Goal: Information Seeking & Learning: Find specific fact

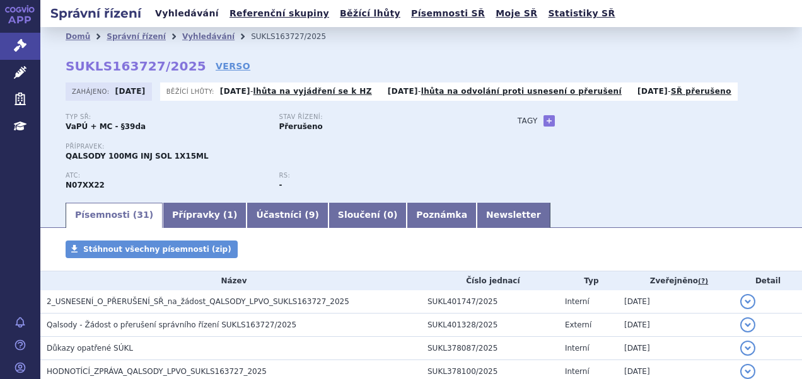
click at [194, 11] on link "Vyhledávání" at bounding box center [186, 13] width 71 height 17
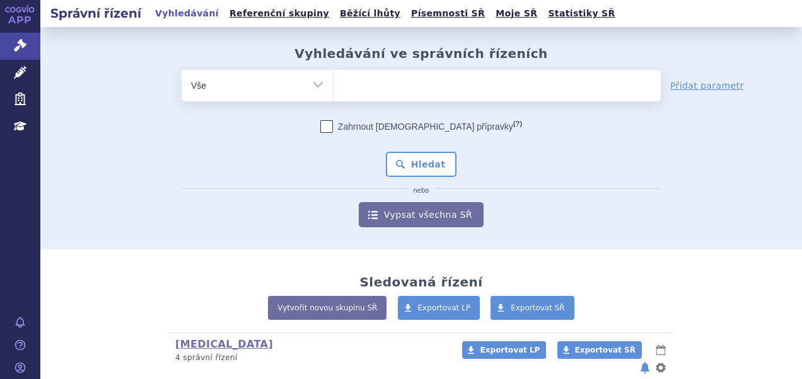
drag, startPoint x: 376, startPoint y: 89, endPoint x: 357, endPoint y: 74, distance: 24.6
click at [376, 89] on ul at bounding box center [496, 83] width 327 height 26
click at [333, 89] on select at bounding box center [333, 85] width 1 height 32
type input "mo"
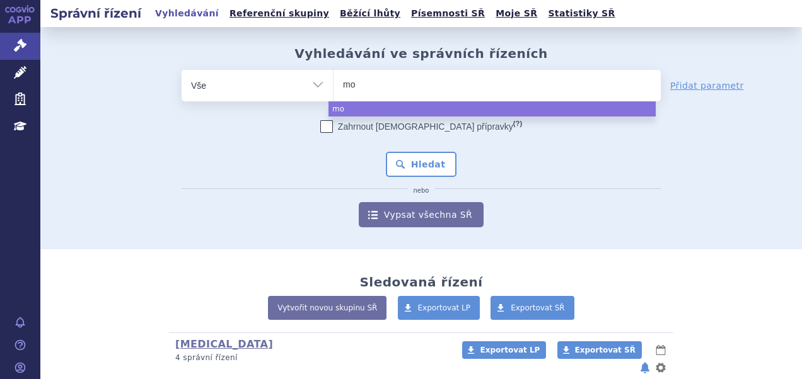
type input "mou"
type input "moun"
type input "mounj"
type input "mounjarř"
type input "mounjarřo"
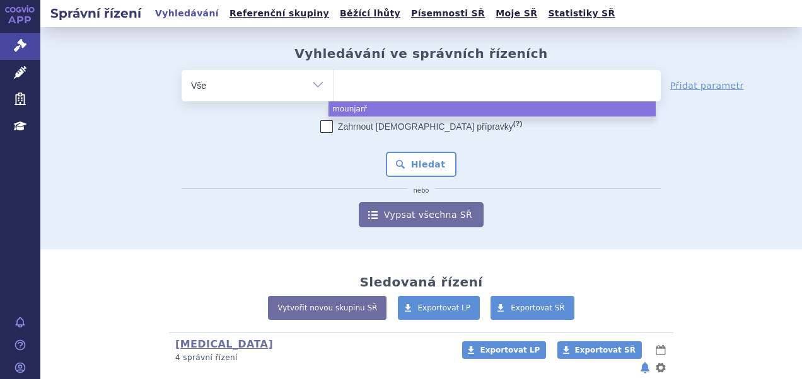
select select "mounjarřo"
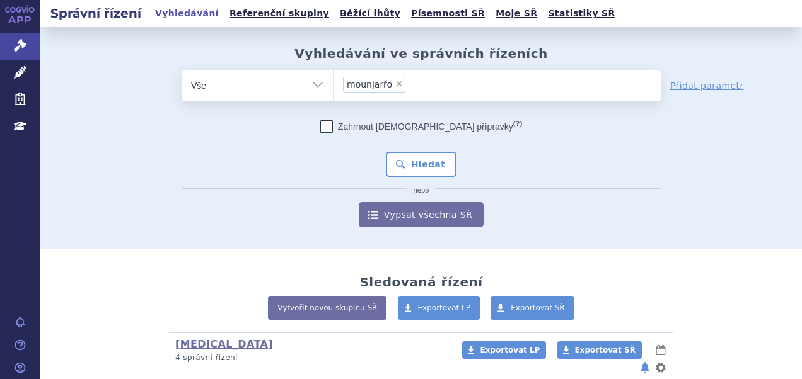
type input "mounjarřo"
select select
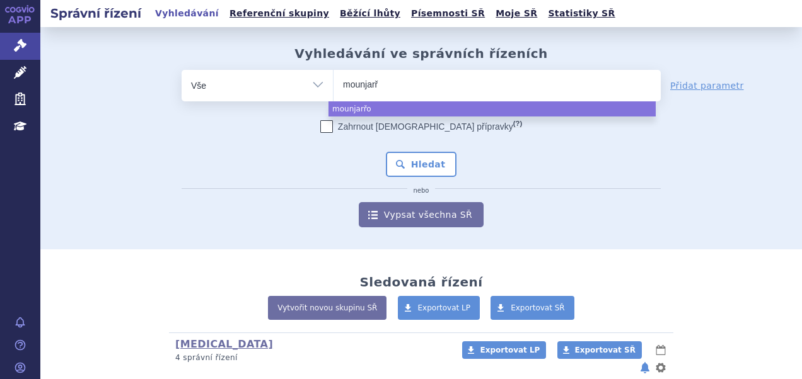
type input "mounjar"
type input "mounjaro"
select select "mounjaro"
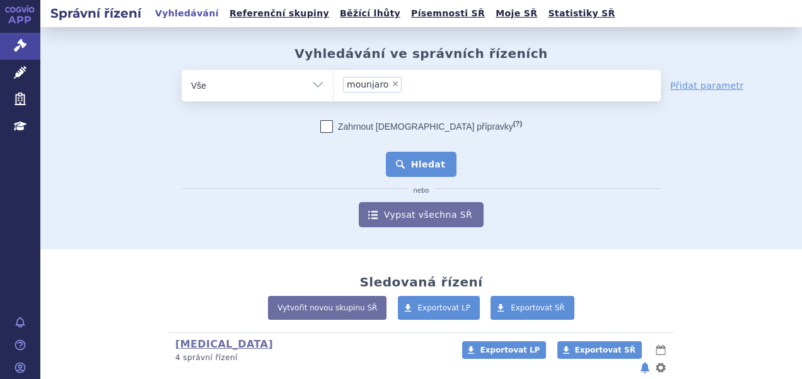
click at [424, 165] on button "Hledat" at bounding box center [421, 164] width 71 height 25
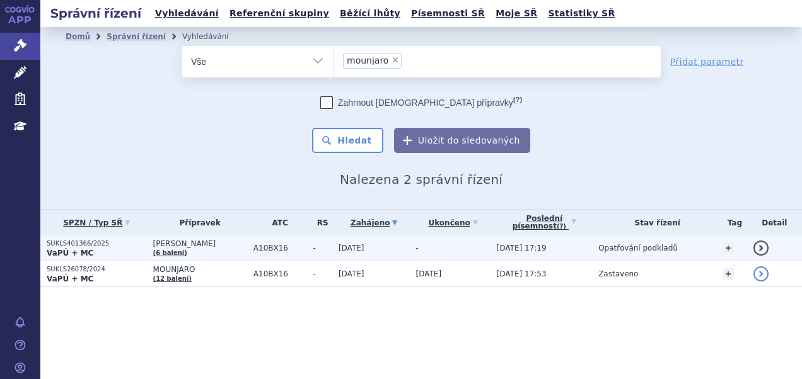
click at [134, 252] on p "VaPÚ + MC" at bounding box center [97, 253] width 100 height 10
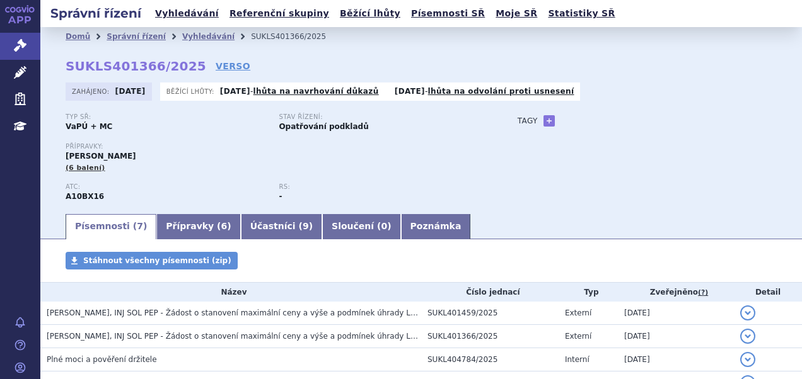
click at [146, 158] on div "Přípravky: MOUNJARO KWIKPEN (6 balení)" at bounding box center [279, 158] width 427 height 30
click at [182, 18] on link "Vyhledávání" at bounding box center [186, 13] width 71 height 17
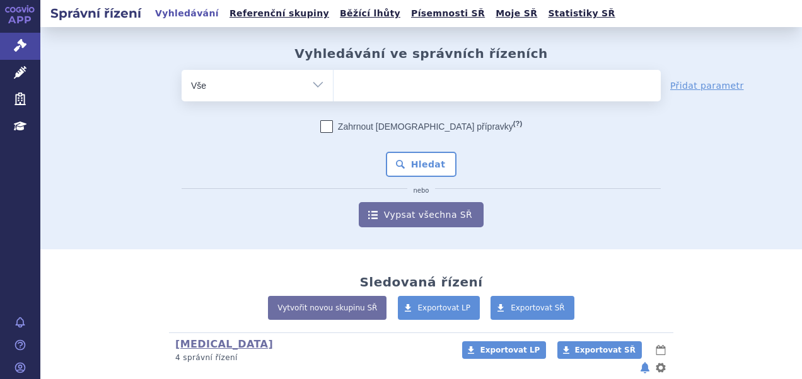
click at [400, 92] on ul at bounding box center [496, 83] width 327 height 26
click at [333, 92] on select at bounding box center [333, 85] width 1 height 32
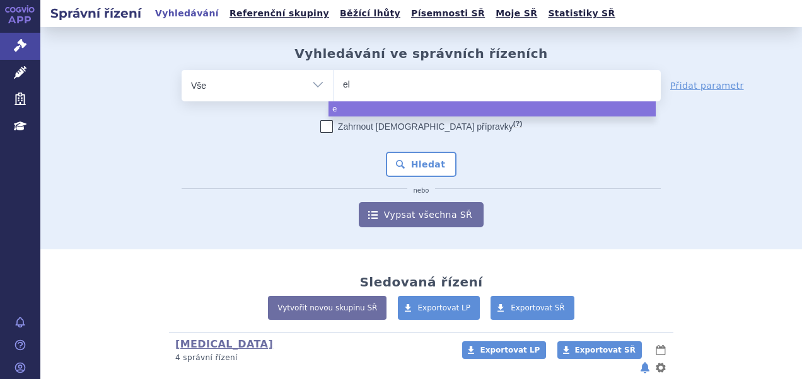
type input "ela"
type input "elah"
type input "elaha"
type input "elah"
type input "elaher"
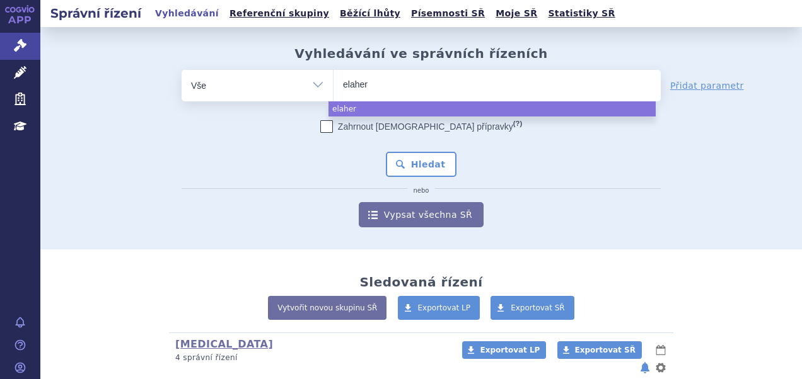
type input "elahere"
select select "elahere"
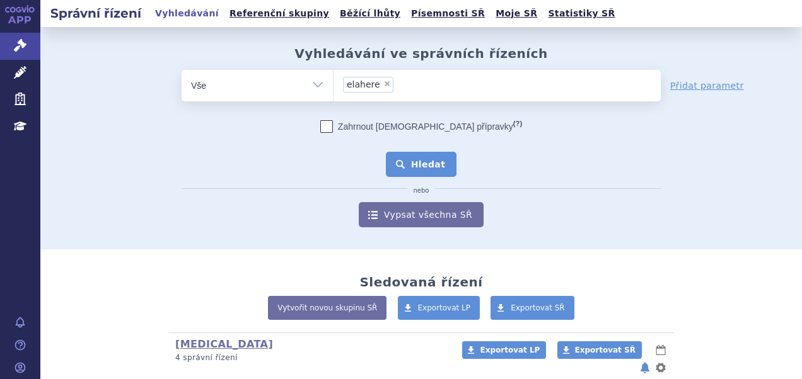
click at [428, 166] on button "Hledat" at bounding box center [421, 164] width 71 height 25
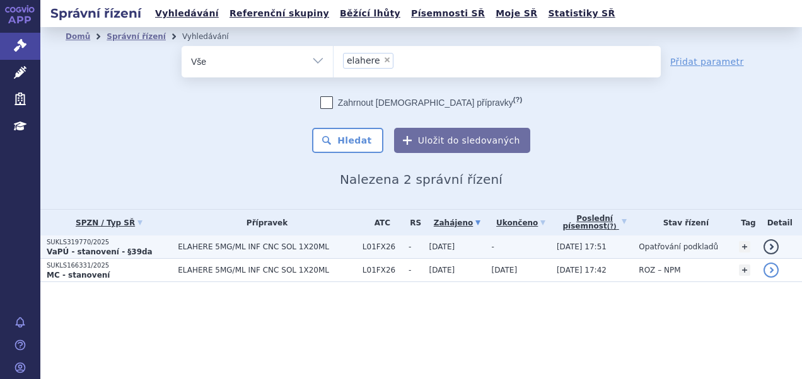
drag, startPoint x: 0, startPoint y: 0, endPoint x: 116, endPoint y: 240, distance: 266.7
click at [116, 240] on p "SUKLS319770/2025" at bounding box center [109, 242] width 125 height 9
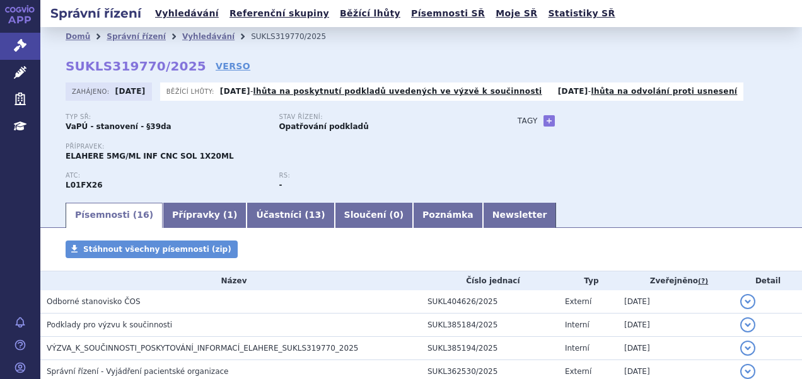
click at [211, 59] on div "Domů Správní řízení Vyhledávání SUKLS319770/2025 SUKLS319770/2025 VERSO Zahájen…" at bounding box center [420, 123] width 761 height 155
click at [216, 66] on link "VERSO" at bounding box center [233, 66] width 35 height 13
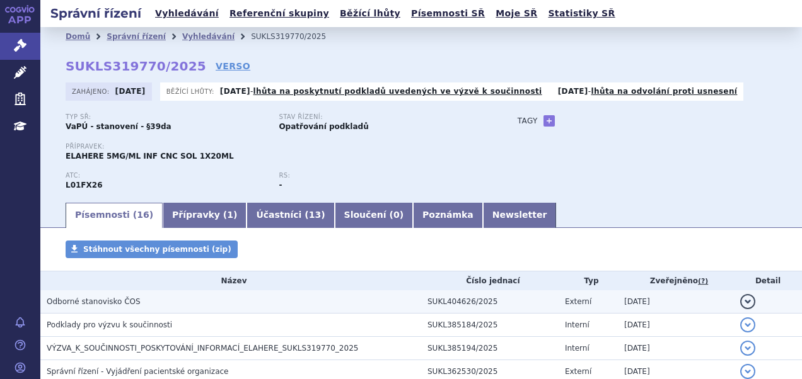
click at [203, 304] on h3 "Odborné stanovisko ČOS" at bounding box center [234, 302] width 374 height 13
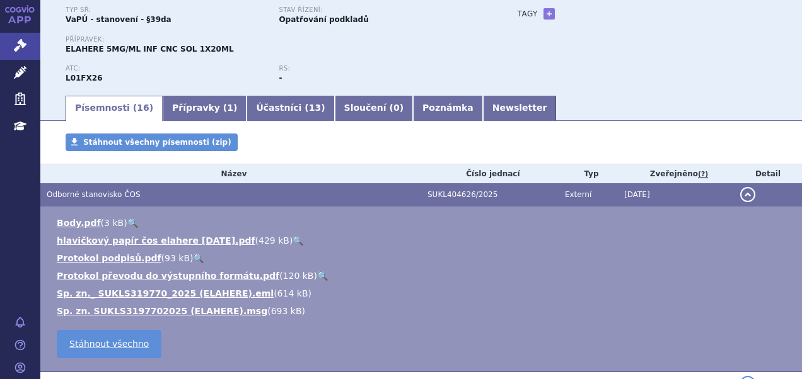
scroll to position [126, 0]
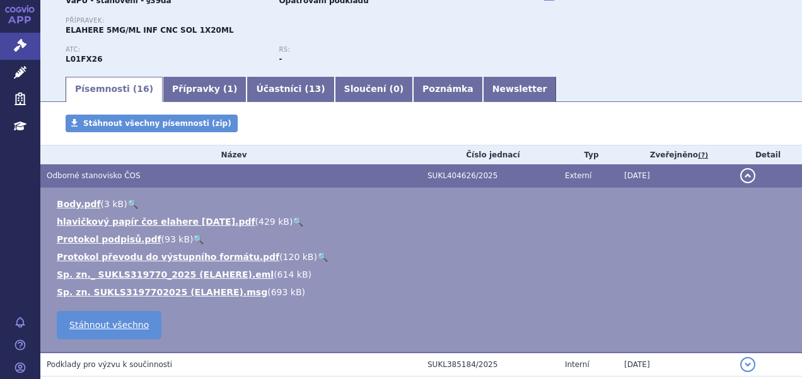
click at [292, 220] on link "🔍" at bounding box center [297, 222] width 11 height 10
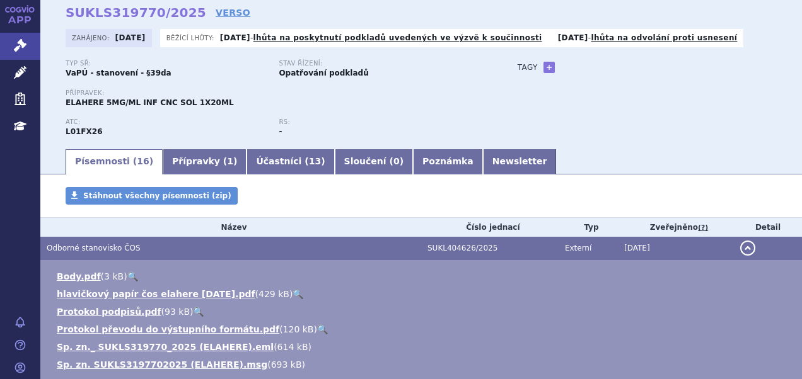
scroll to position [0, 0]
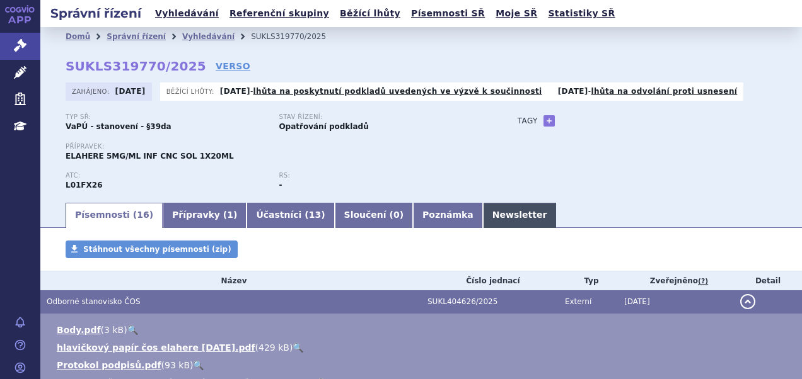
click at [483, 213] on link "Newsletter" at bounding box center [520, 215] width 74 height 25
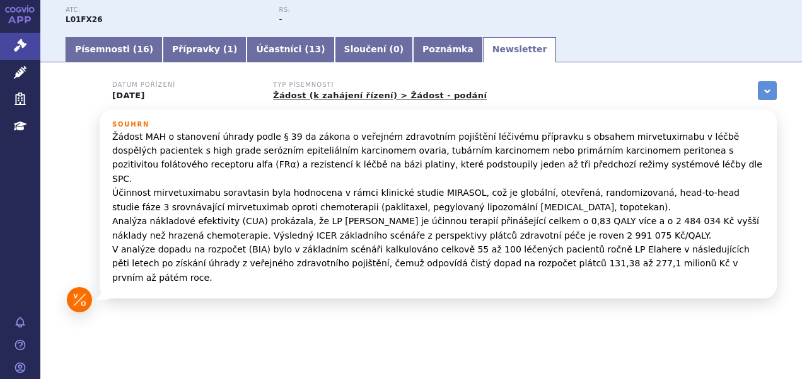
scroll to position [40, 0]
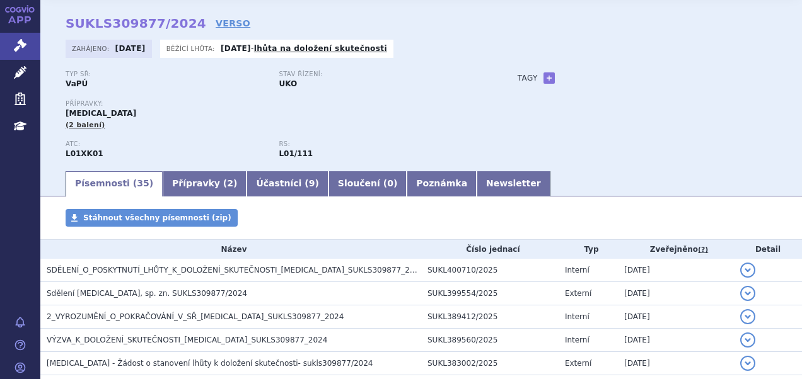
scroll to position [63, 0]
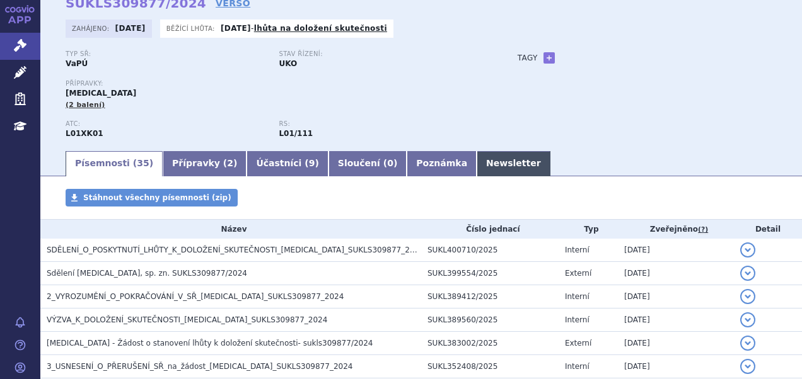
click at [476, 169] on link "Newsletter" at bounding box center [513, 163] width 74 height 25
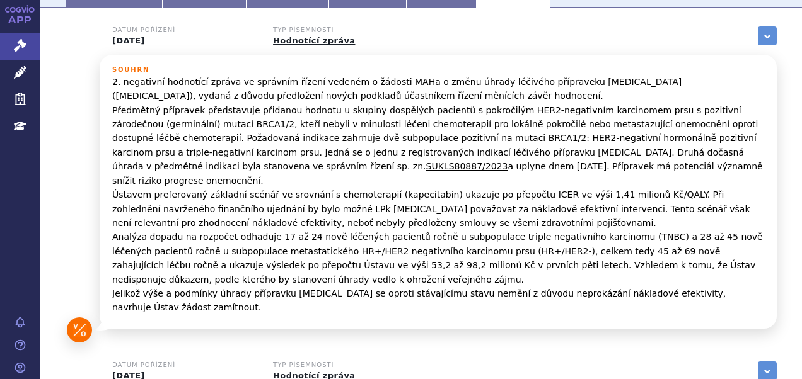
scroll to position [252, 0]
